Goal: Task Accomplishment & Management: Manage account settings

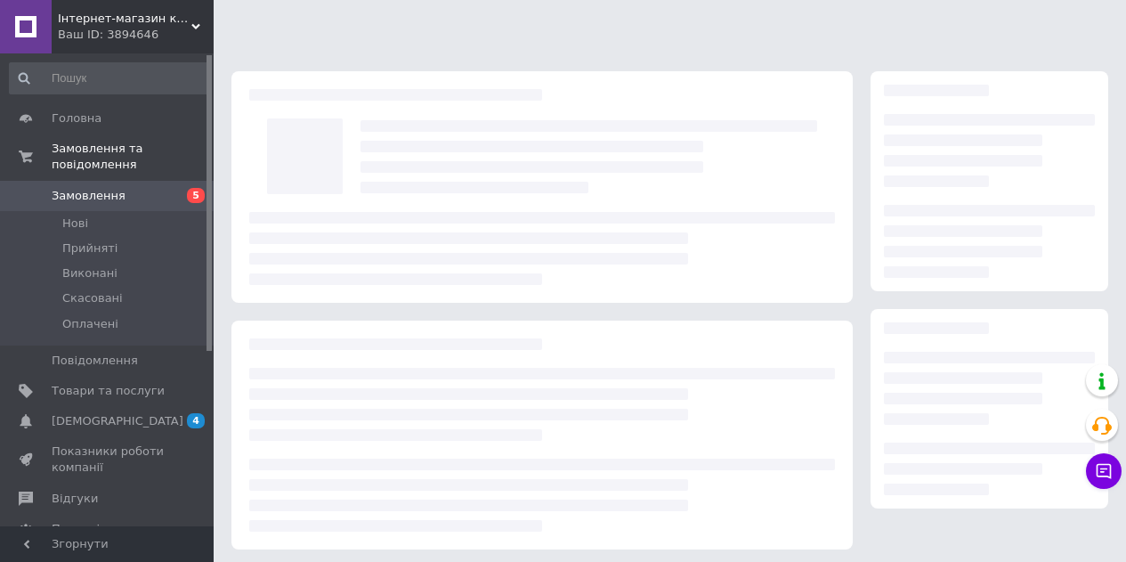
scroll to position [89, 0]
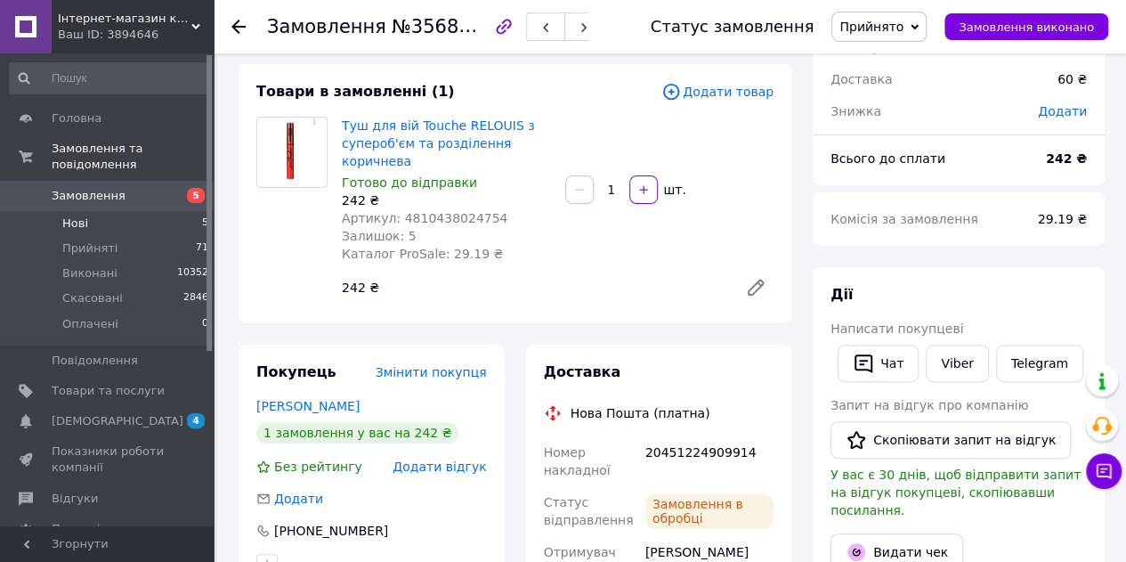
click at [72, 215] on span "Нові" at bounding box center [75, 223] width 26 height 16
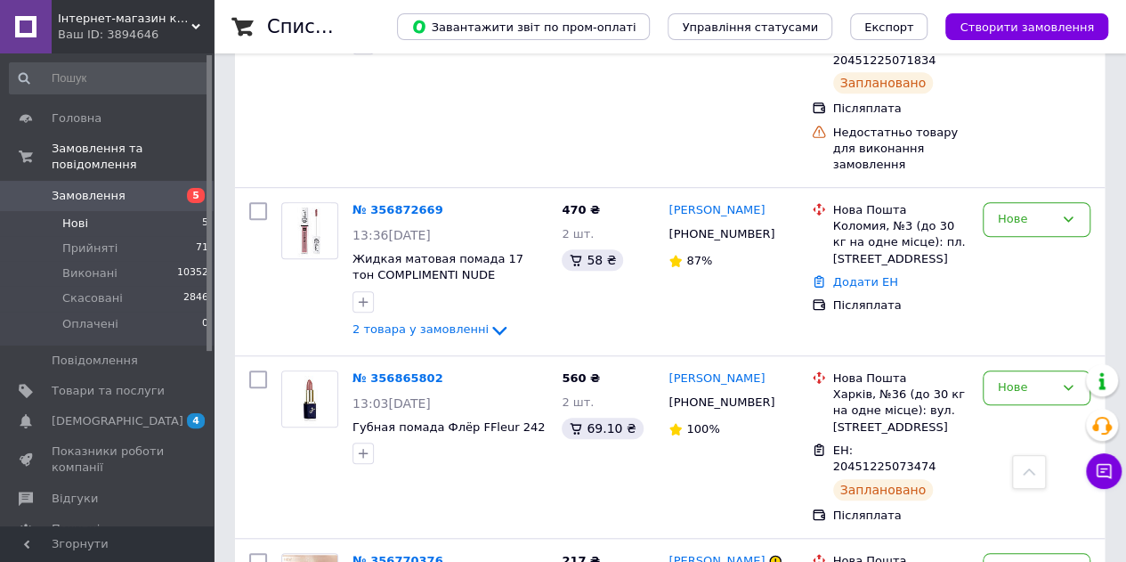
scroll to position [565, 0]
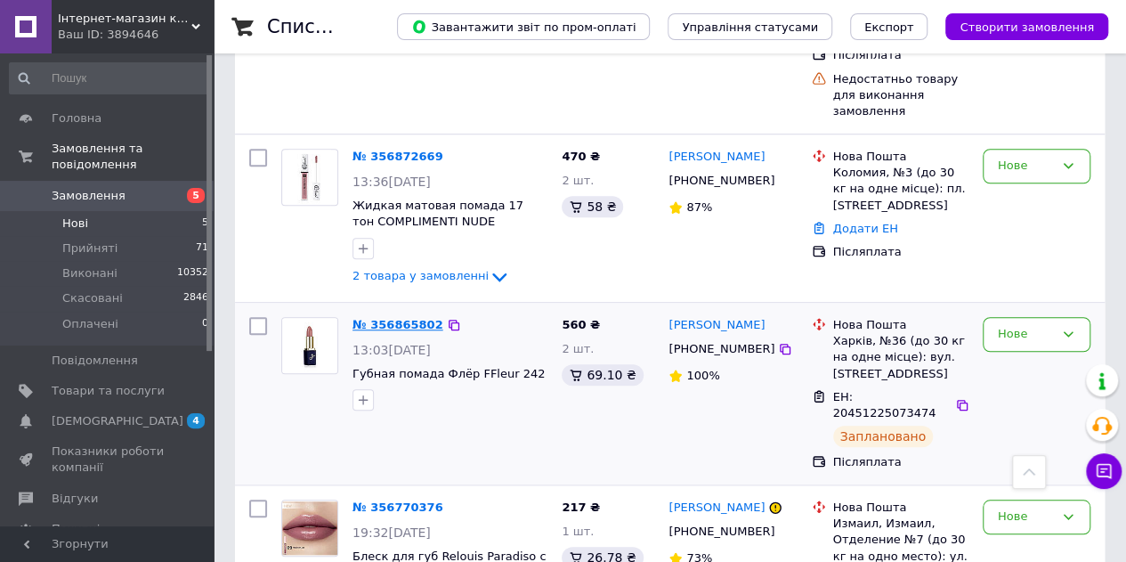
click at [367, 318] on link "№ 356865802" at bounding box center [398, 324] width 91 height 13
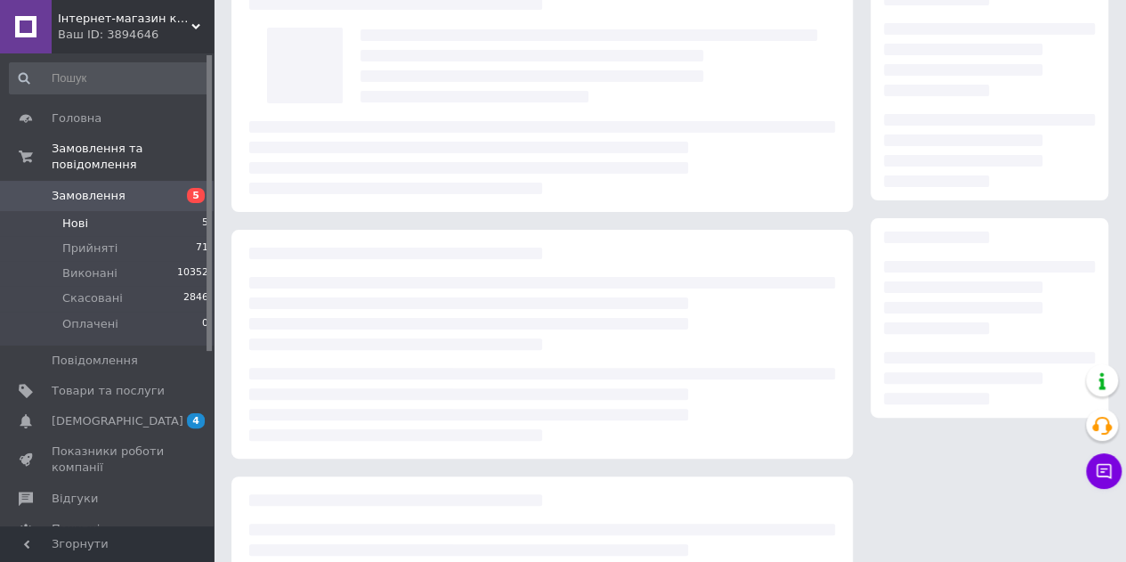
scroll to position [73, 0]
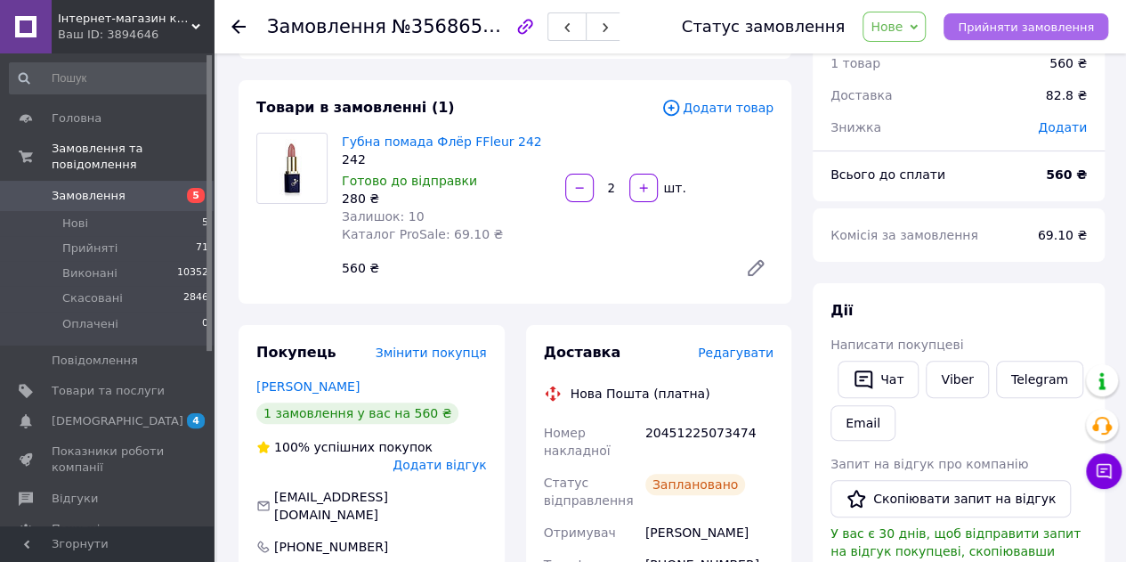
click at [998, 20] on span "Прийняти замовлення" at bounding box center [1026, 26] width 136 height 13
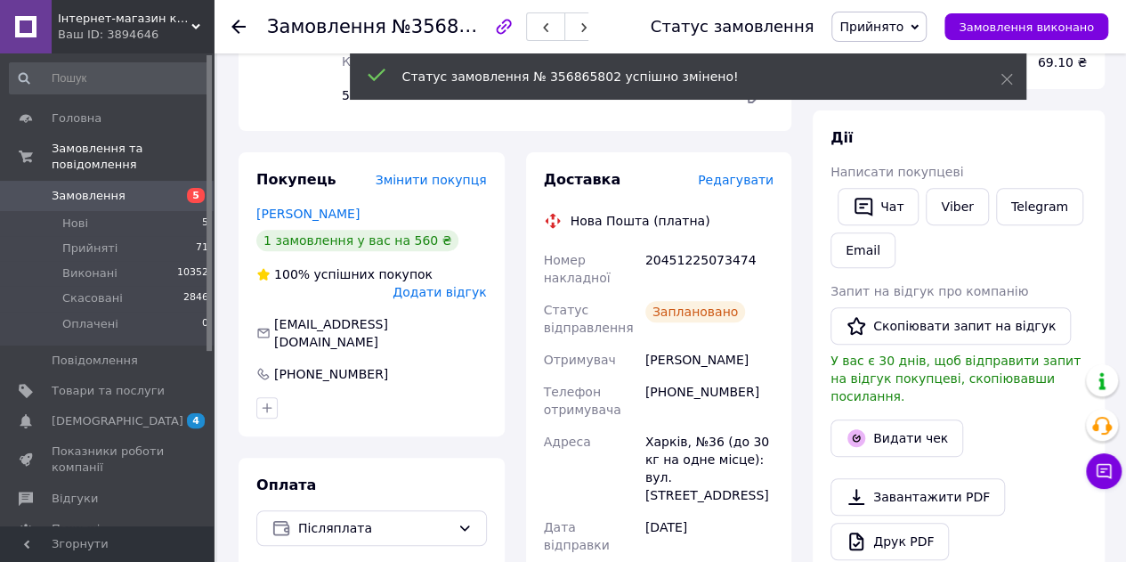
scroll to position [251, 0]
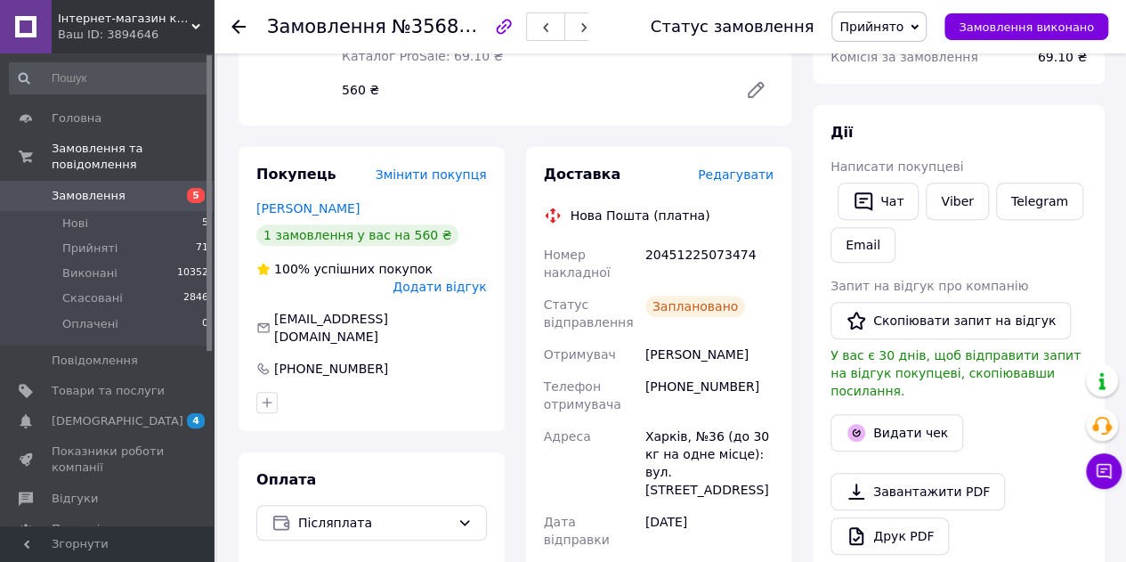
drag, startPoint x: 642, startPoint y: 346, endPoint x: 751, endPoint y: 355, distance: 109.9
click at [751, 355] on div "[PERSON_NAME]" at bounding box center [709, 354] width 135 height 32
copy div "[PERSON_NAME]"
drag, startPoint x: 646, startPoint y: 385, endPoint x: 739, endPoint y: 394, distance: 93.0
click at [739, 394] on div "[PHONE_NUMBER]" at bounding box center [709, 395] width 135 height 50
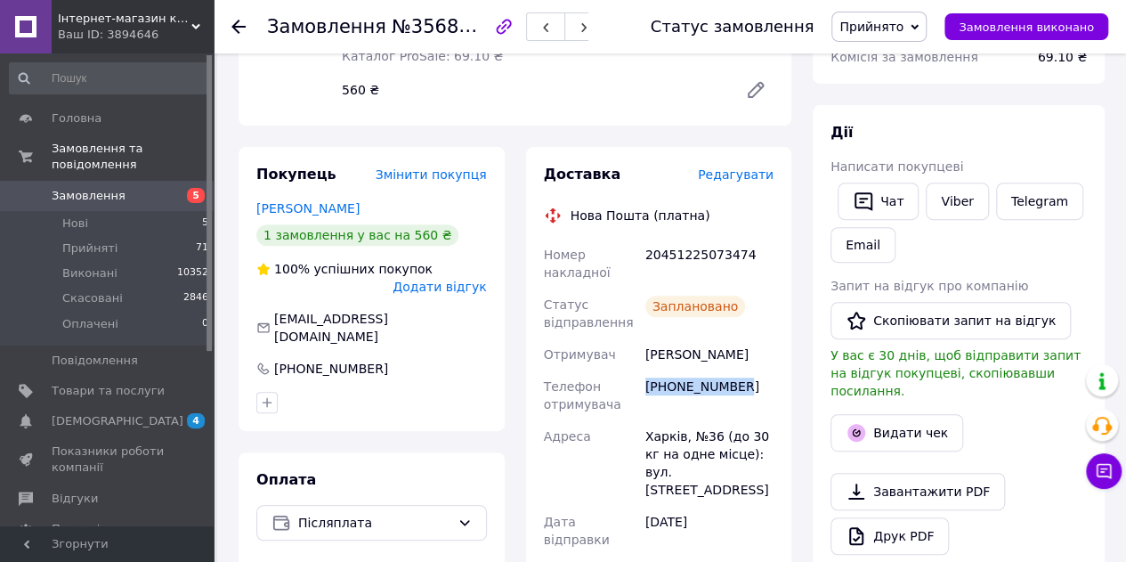
copy div "[PHONE_NUMBER]"
click at [85, 215] on span "Нові" at bounding box center [75, 223] width 26 height 16
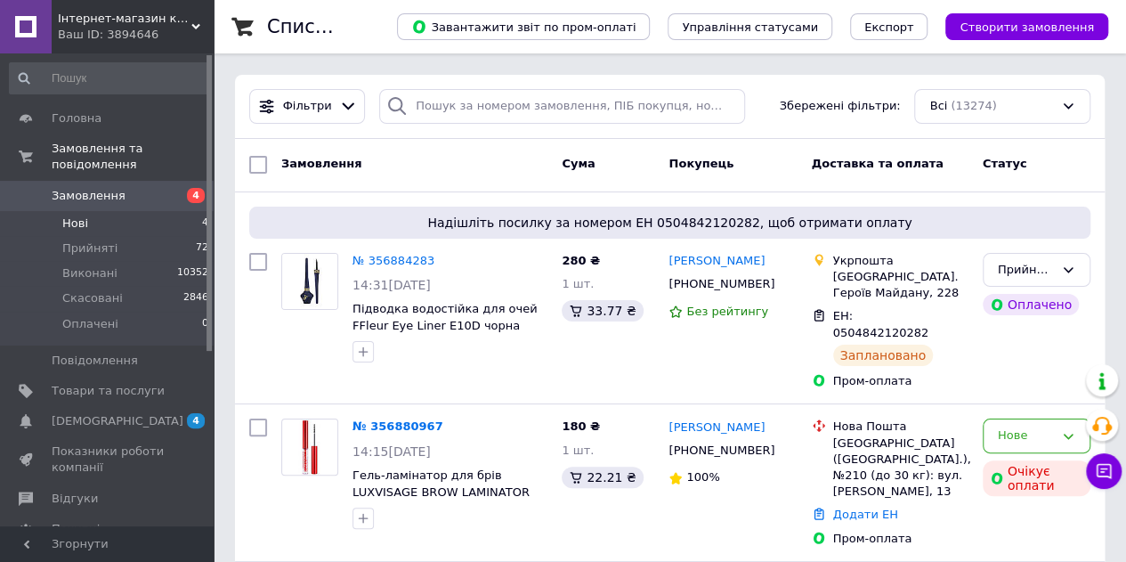
click at [69, 215] on span "Нові" at bounding box center [75, 223] width 26 height 16
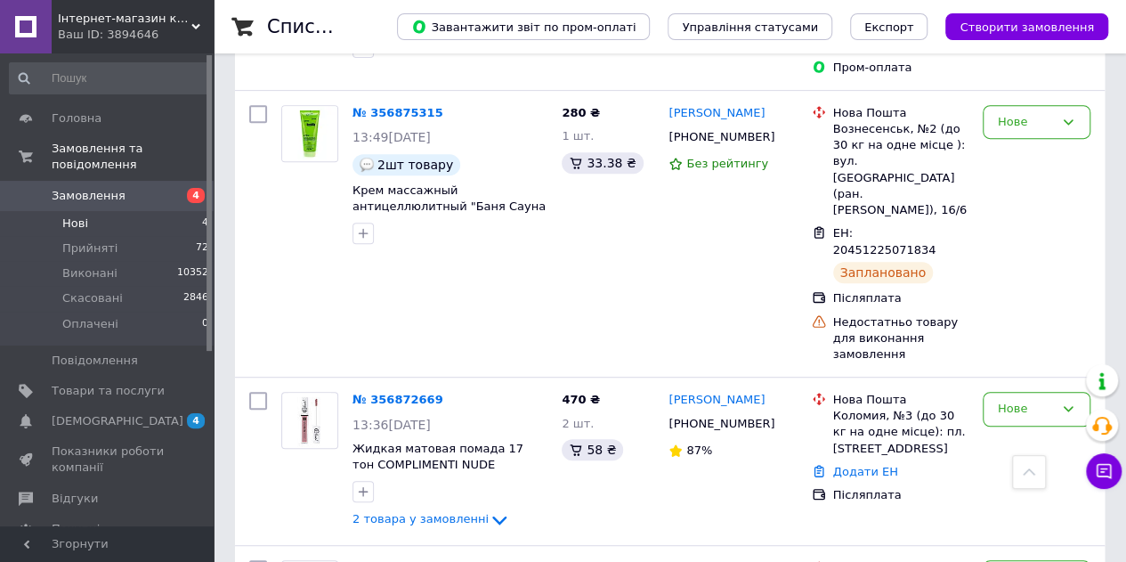
scroll to position [222, 0]
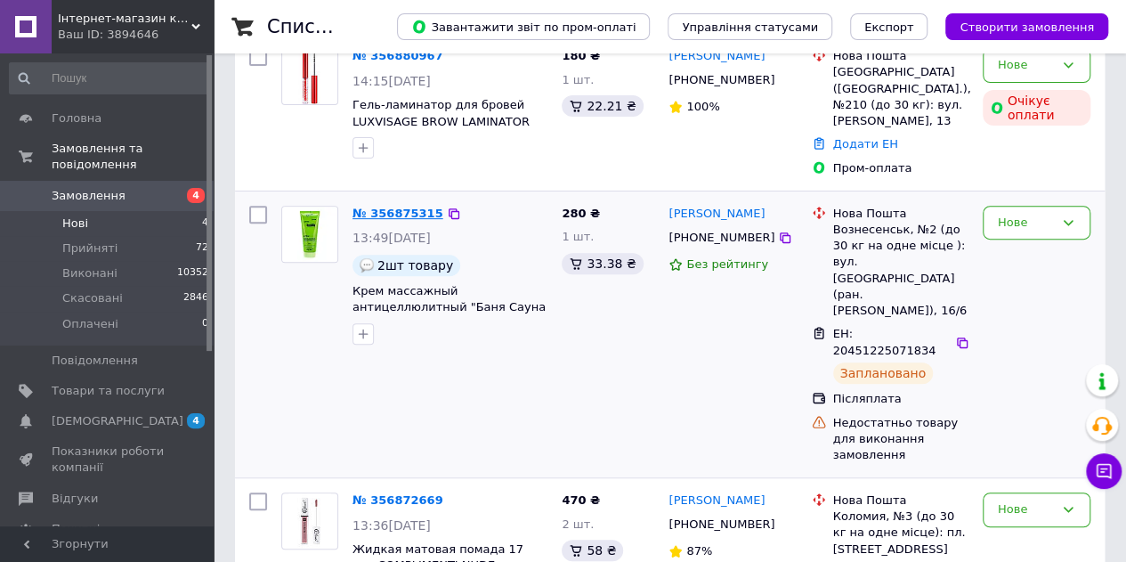
click at [395, 207] on link "№ 356875315" at bounding box center [398, 213] width 91 height 13
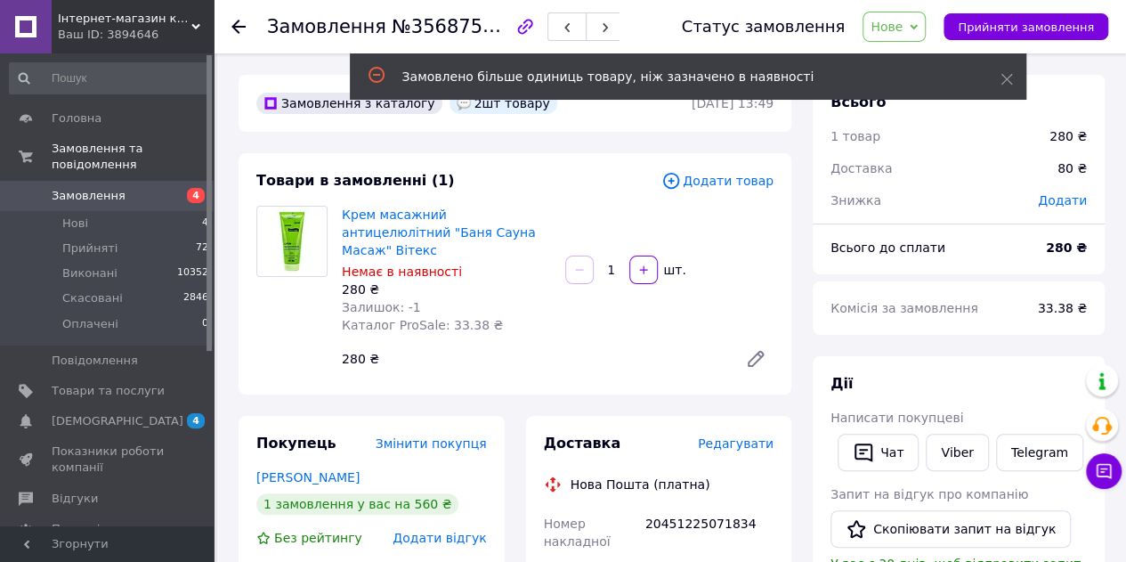
click at [1002, 89] on div "Замовлено більше одиниць товару, ніж зазначено в наявності" at bounding box center [688, 76] width 677 height 46
click at [1002, 73] on icon at bounding box center [1007, 79] width 12 height 12
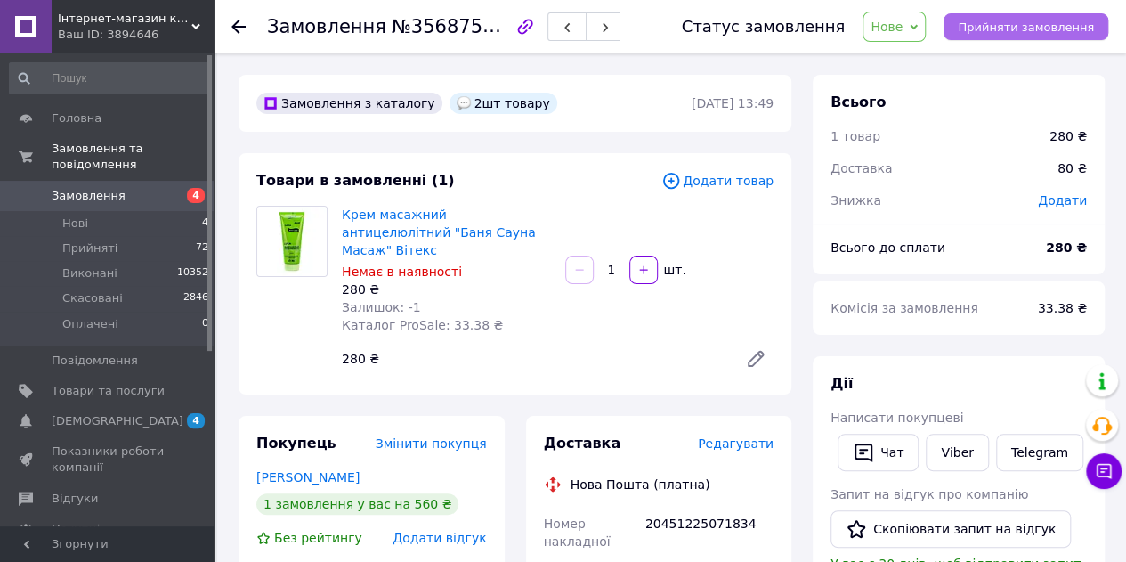
click at [1013, 35] on button "Прийняти замовлення" at bounding box center [1026, 26] width 165 height 27
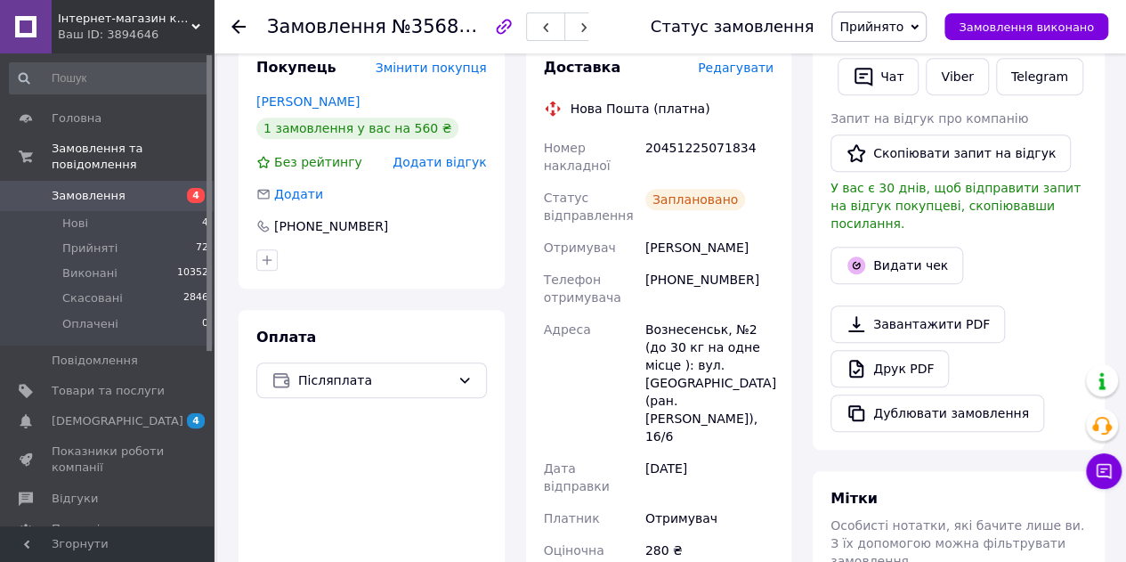
scroll to position [356, 0]
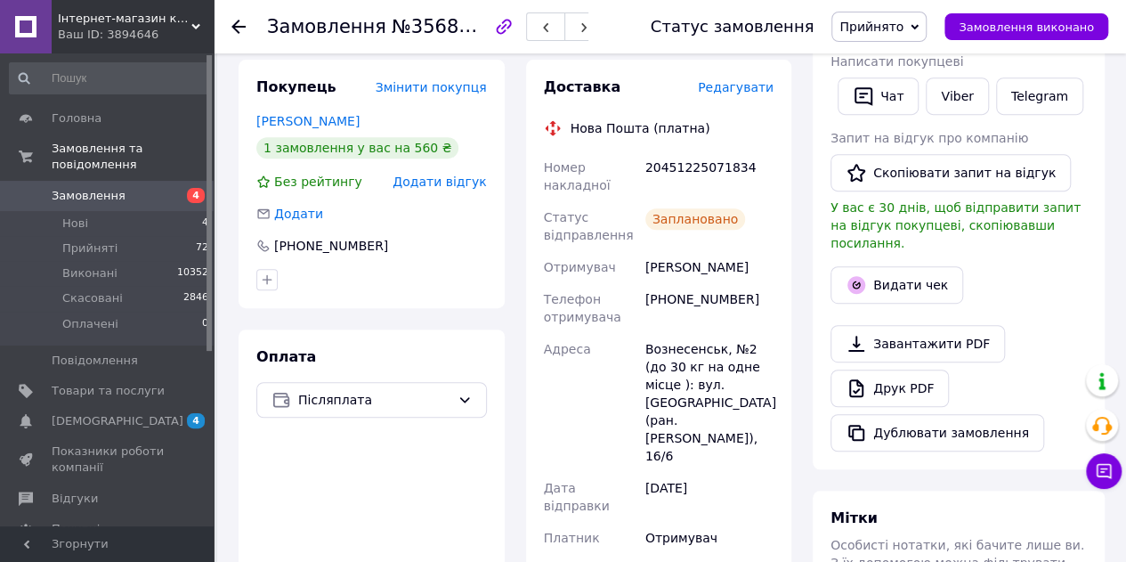
drag, startPoint x: 646, startPoint y: 247, endPoint x: 788, endPoint y: 248, distance: 141.5
click at [788, 248] on div "Доставка Редагувати Нова Пошта (платна) Номер накладної 20451225071834 Статус в…" at bounding box center [659, 474] width 266 height 829
copy div "Миненко Людмила"
drag, startPoint x: 644, startPoint y: 280, endPoint x: 765, endPoint y: 284, distance: 121.1
click at [765, 284] on div "[PHONE_NUMBER]" at bounding box center [709, 308] width 135 height 50
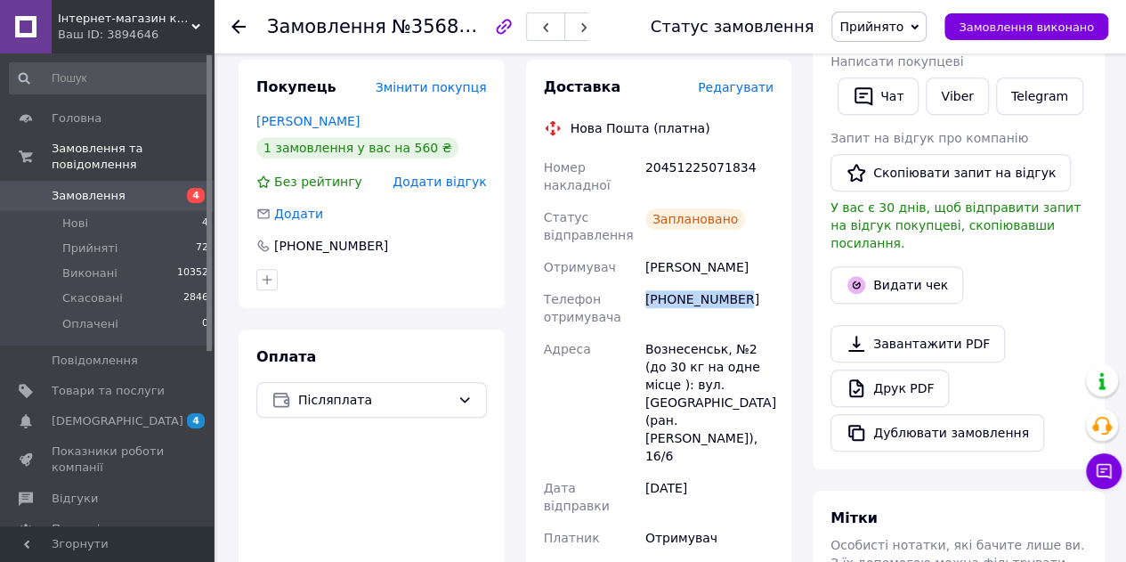
copy div "[PHONE_NUMBER]"
click at [75, 215] on span "Нові" at bounding box center [75, 223] width 26 height 16
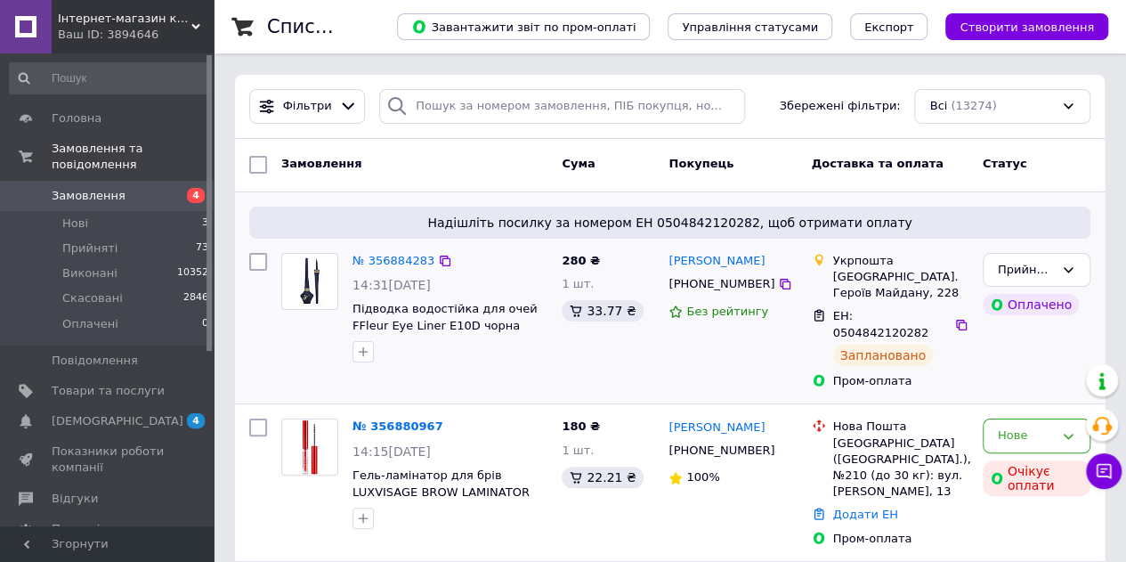
scroll to position [178, 0]
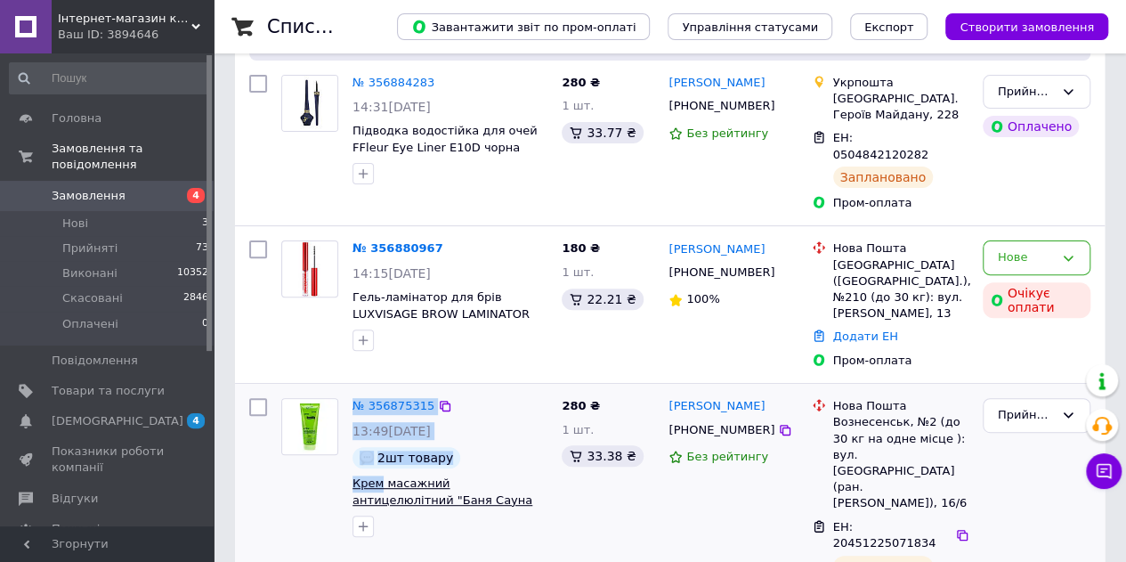
drag, startPoint x: 335, startPoint y: 443, endPoint x: 379, endPoint y: 457, distance: 46.5
click at [379, 457] on div "№ 356875315 13:49, 12.08.2025 2шт товару Крем масажний антицелюлітний "Баня Сау…" at bounding box center [414, 467] width 280 height 153
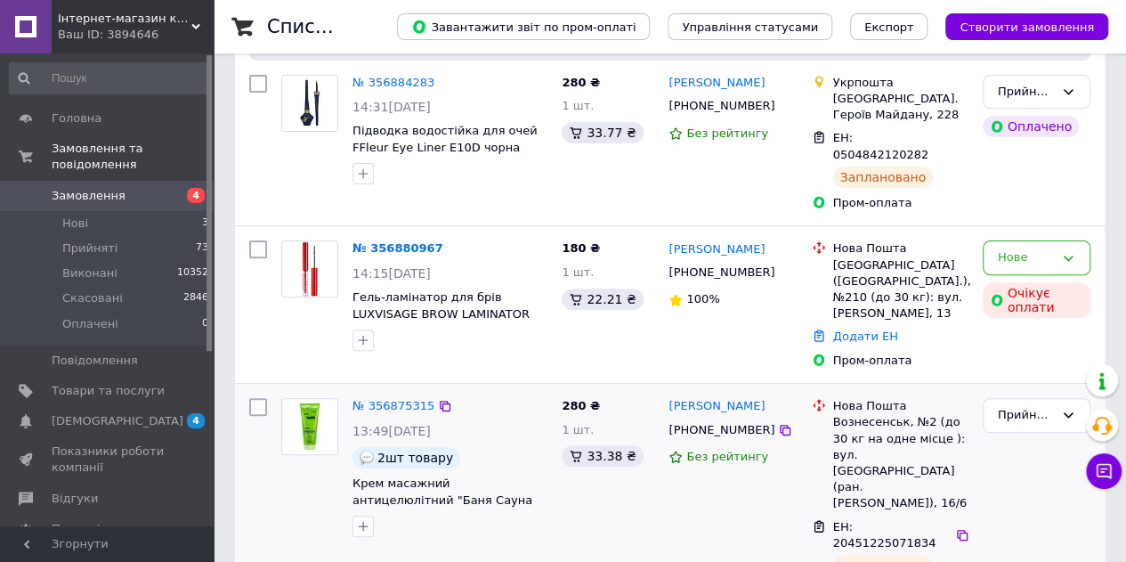
click at [509, 512] on div at bounding box center [450, 526] width 202 height 28
drag, startPoint x: 504, startPoint y: 469, endPoint x: 345, endPoint y: 449, distance: 159.8
click at [345, 449] on div "№ 356875315 13:49, 12.08.2025 2шт товару Крем масажний антицелюлітний "Баня Сау…" at bounding box center [449, 467] width 209 height 153
copy span "Крем масажний антицелюлітний "Баня Сауна Масаж" Вітекс"
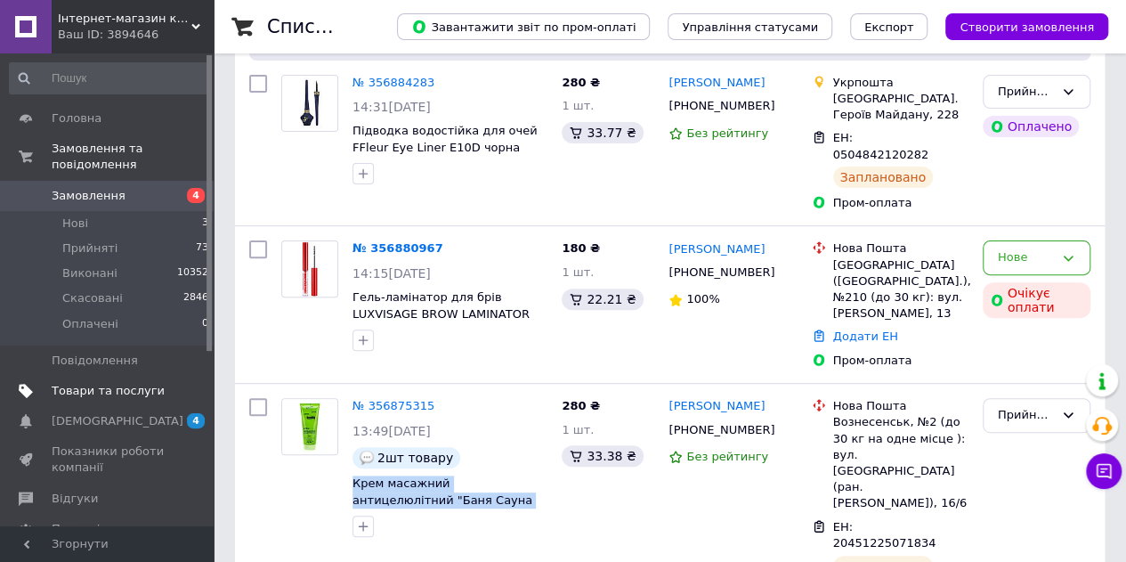
click at [121, 383] on span "Товари та послуги" at bounding box center [108, 391] width 113 height 16
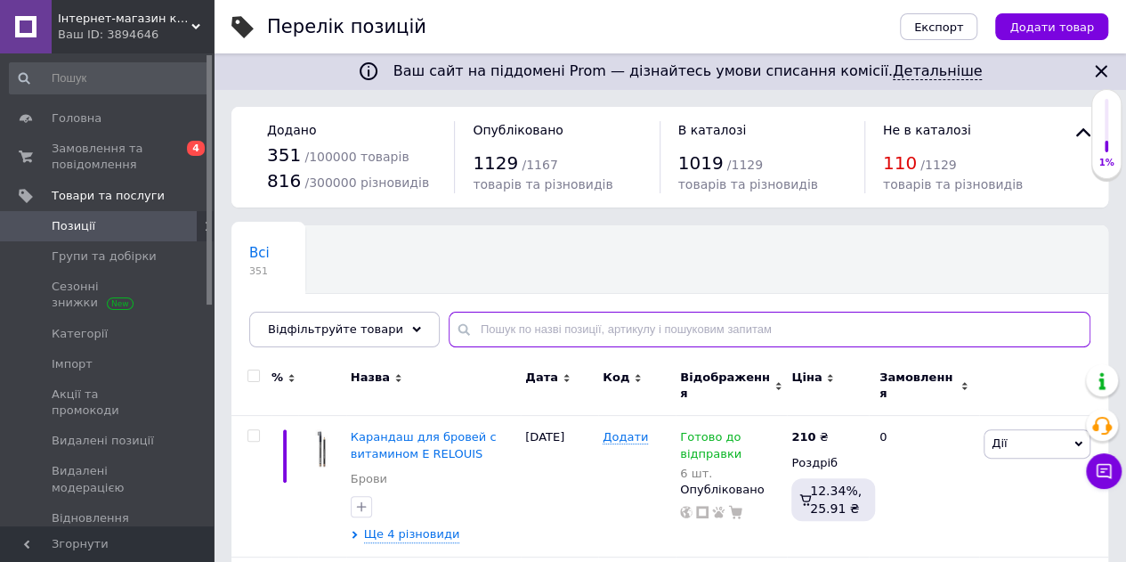
paste input "Крем масажний антицелюлітний "Баня Сауна Масаж" Вітекс"
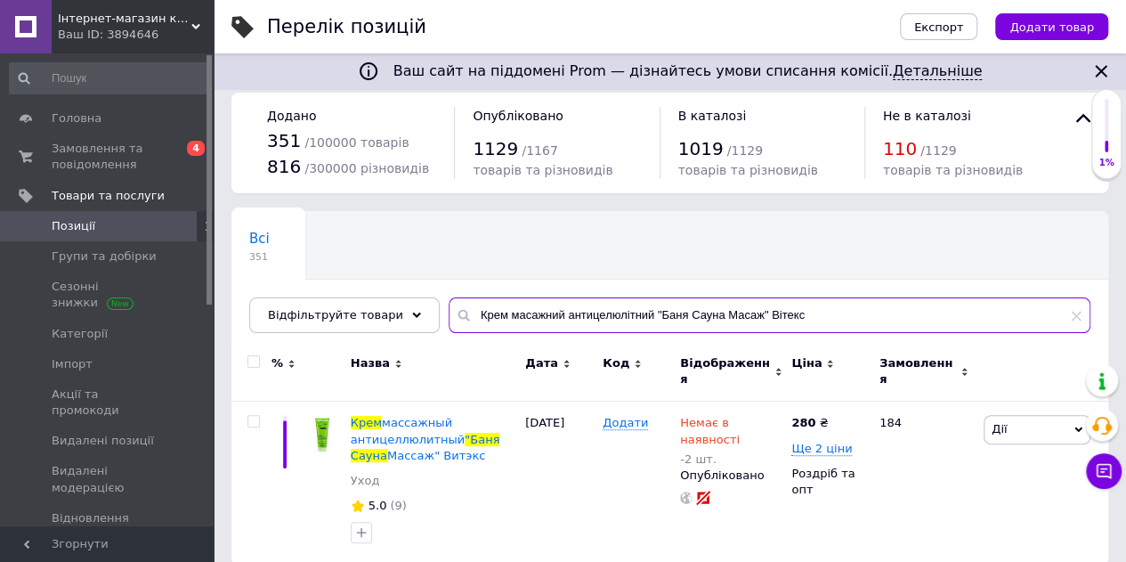
scroll to position [23, 0]
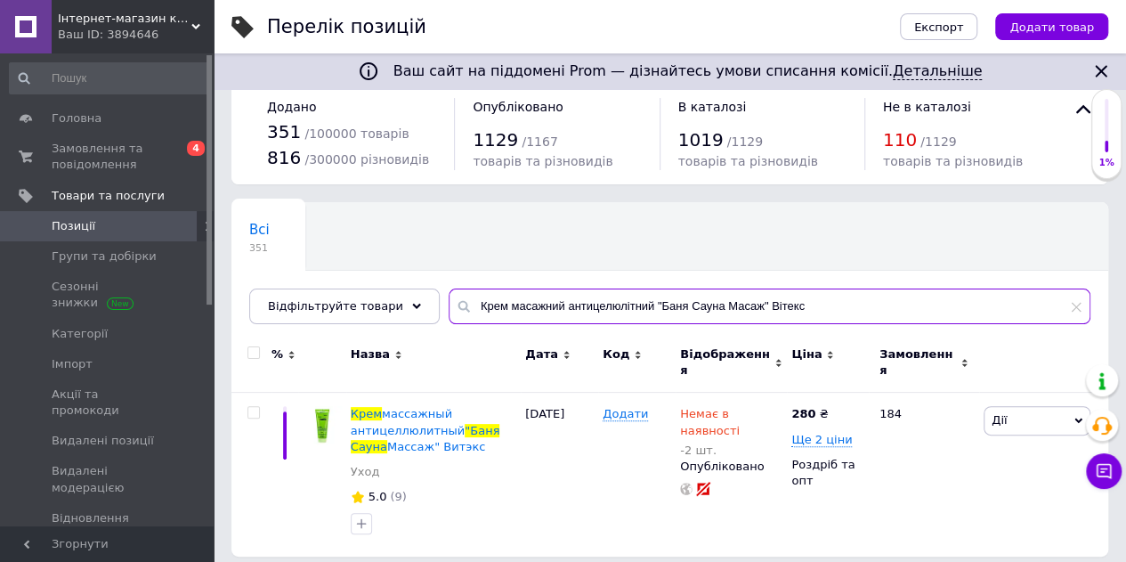
type input "Крем масажний антицелюлітний "Баня Сауна Масаж" Вітекс"
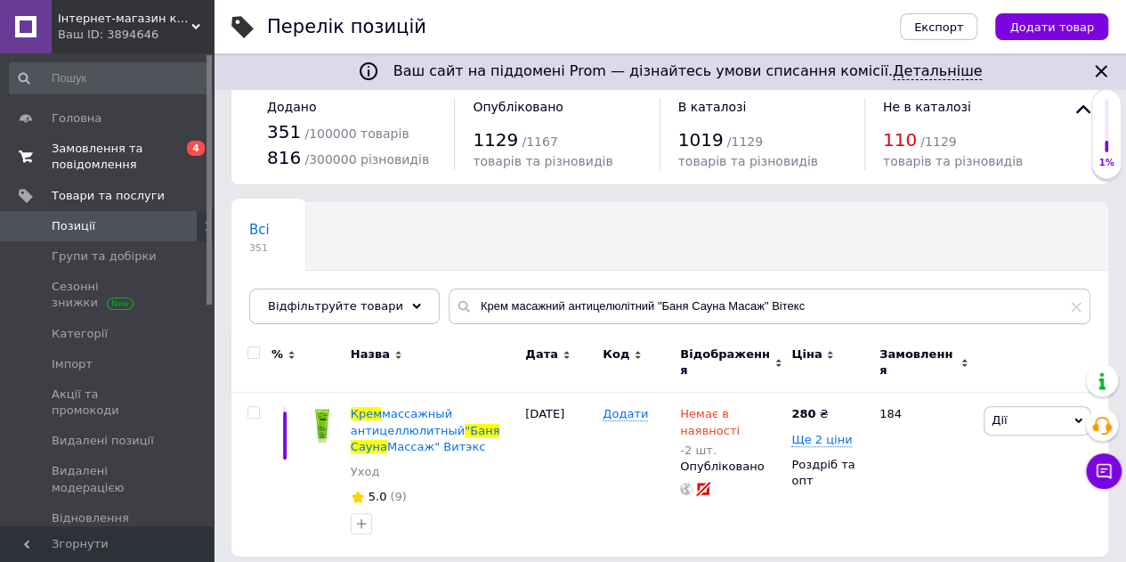
click at [98, 143] on span "Замовлення та повідомлення" at bounding box center [108, 157] width 113 height 32
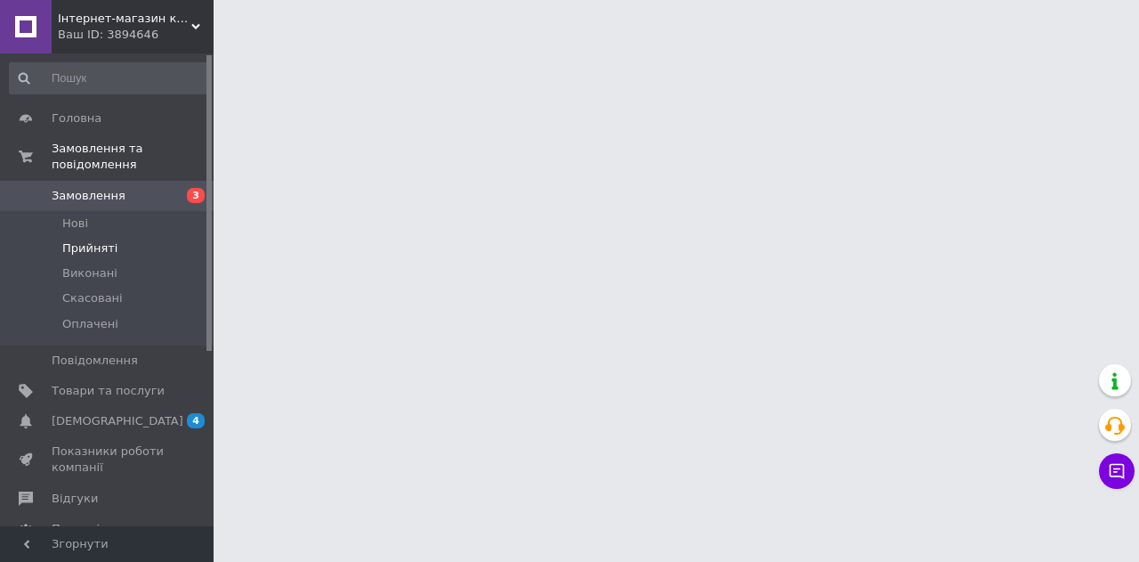
click at [103, 240] on span "Прийняті" at bounding box center [89, 248] width 55 height 16
click at [104, 240] on span "Прийняті" at bounding box center [89, 248] width 55 height 16
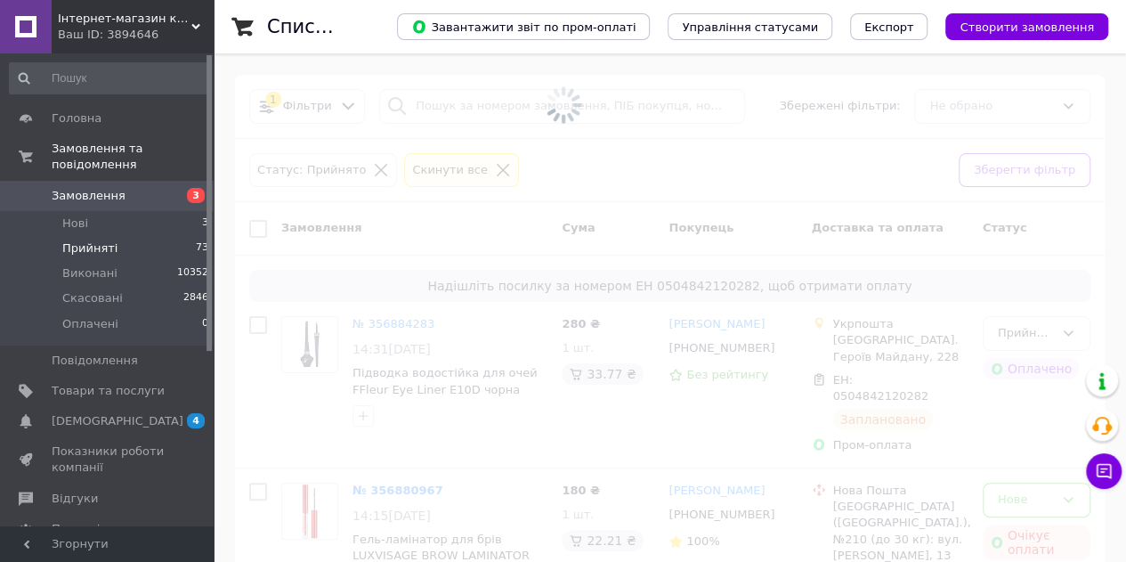
click at [104, 240] on span "Прийняті" at bounding box center [89, 248] width 55 height 16
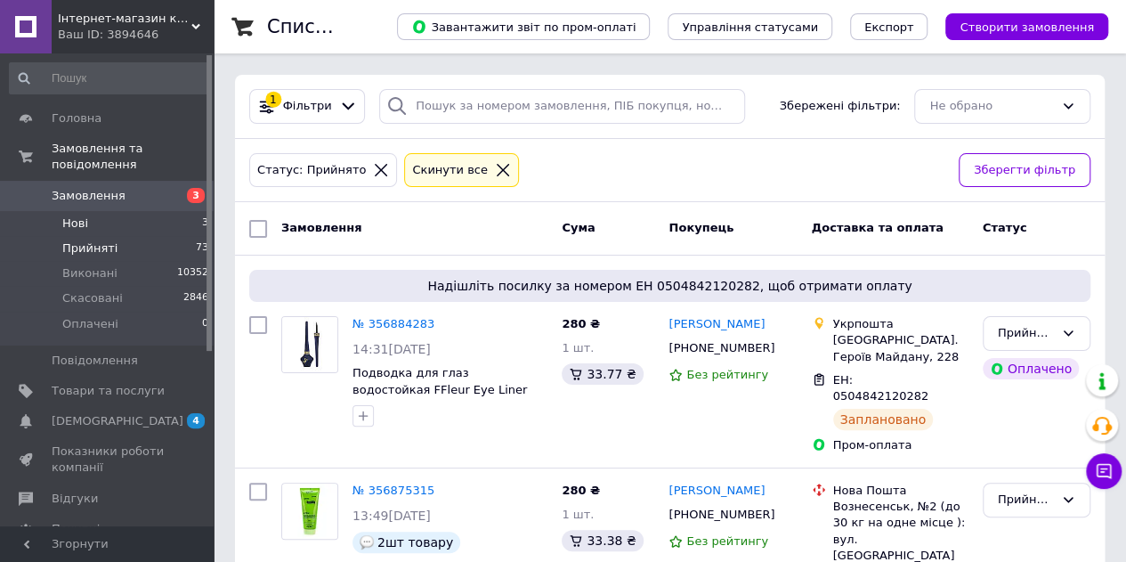
click at [79, 215] on span "Нові" at bounding box center [75, 223] width 26 height 16
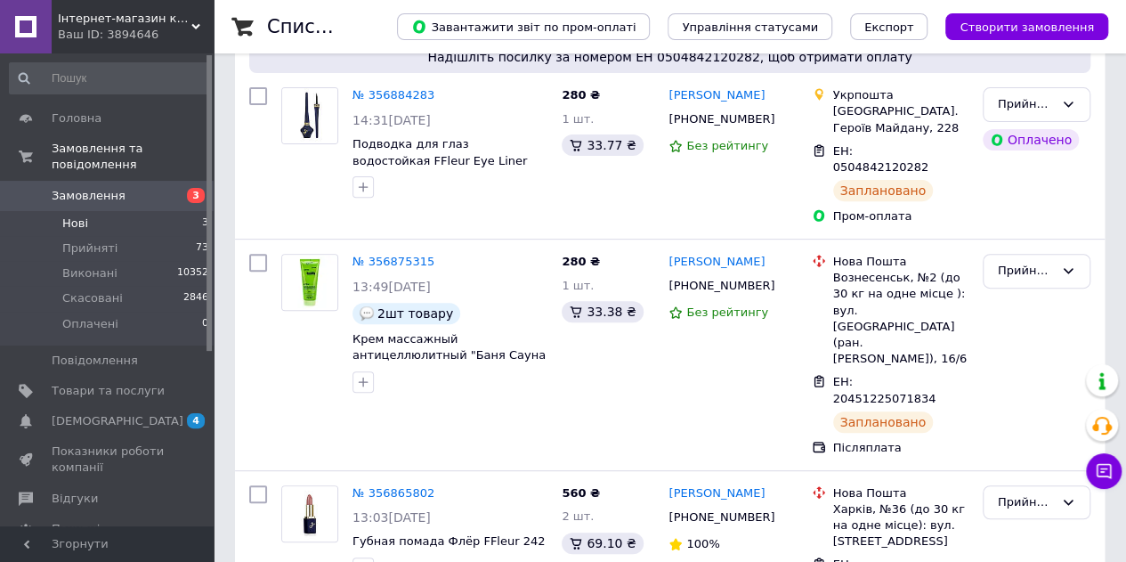
scroll to position [267, 0]
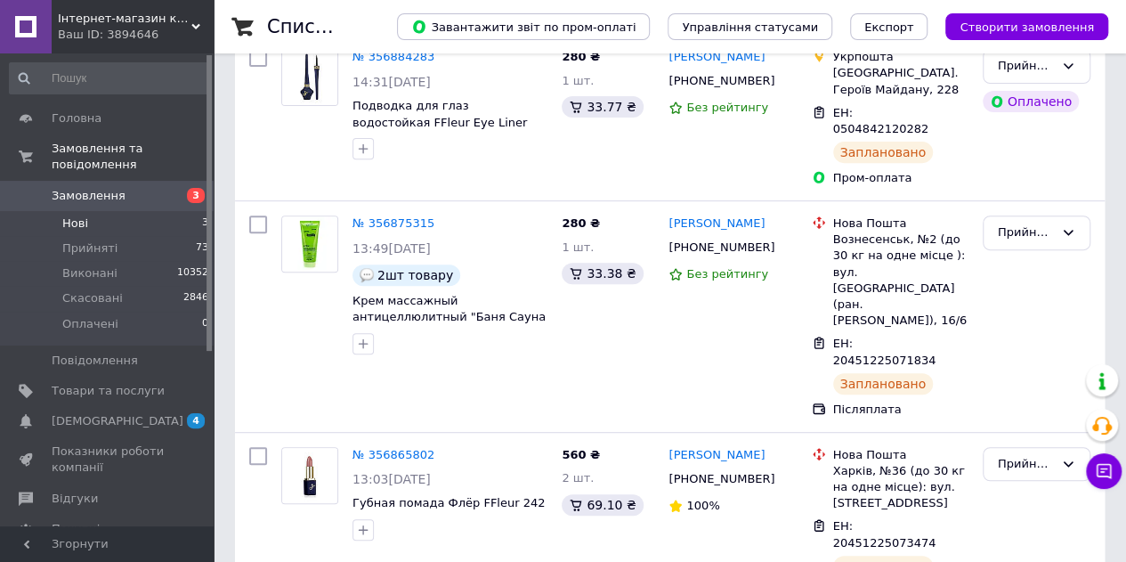
click at [87, 211] on li "Нові 3" at bounding box center [109, 223] width 219 height 25
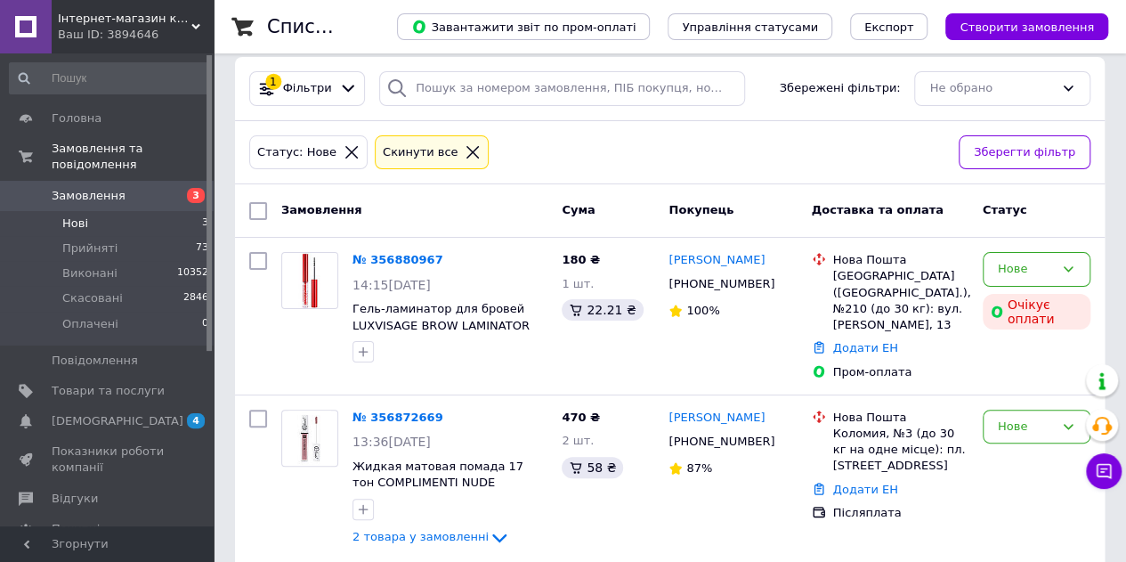
scroll to position [178, 0]
